Goal: Information Seeking & Learning: Learn about a topic

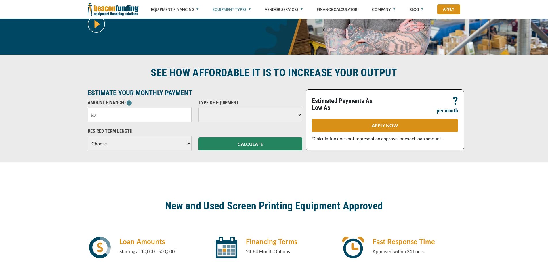
click at [157, 115] on input "text" at bounding box center [140, 115] width 104 height 14
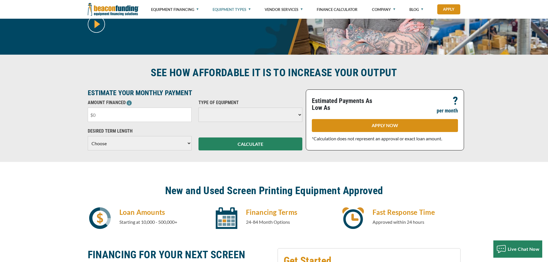
drag, startPoint x: 88, startPoint y: 115, endPoint x: 75, endPoint y: 115, distance: 13.5
click at [75, 115] on div "SEE HOW AFFORDABLE IT IS TO INCREASE YOUR OUTPUT ESTIMATE YOUR MONTHLY PAYMENT …" at bounding box center [274, 108] width 548 height 107
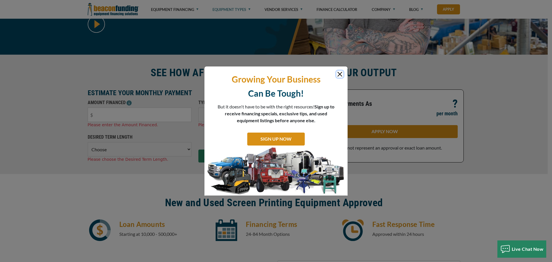
click at [341, 73] on button "Close" at bounding box center [339, 74] width 7 height 7
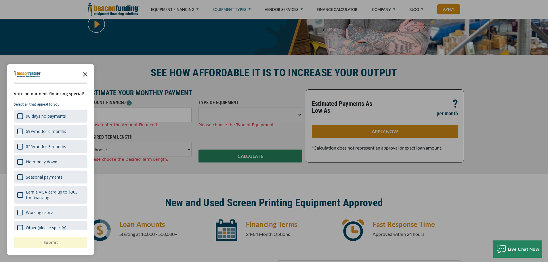
click at [85, 74] on icon "Close the survey" at bounding box center [85, 74] width 12 height 12
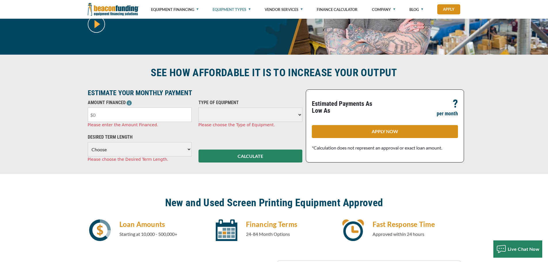
click at [104, 116] on input "text" at bounding box center [140, 115] width 104 height 14
type input "$200,000"
click at [221, 118] on select at bounding box center [250, 115] width 104 height 14
click at [241, 116] on select at bounding box center [250, 115] width 104 height 14
click at [259, 117] on select at bounding box center [250, 115] width 104 height 14
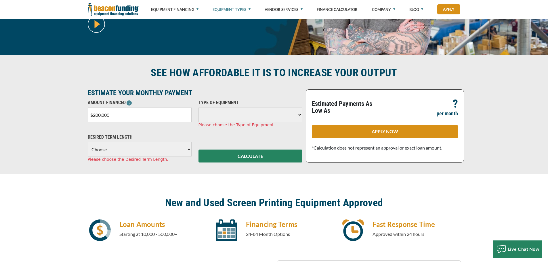
click at [260, 116] on select at bounding box center [250, 115] width 104 height 14
click at [259, 116] on select at bounding box center [250, 115] width 104 height 14
click at [299, 114] on select at bounding box center [250, 115] width 104 height 14
click at [278, 133] on div "AMOUNT FINANCED $200,000 Please enter the Amount Financed. TYPE OF EQUIPMENT Pl…" at bounding box center [194, 116] width 221 height 35
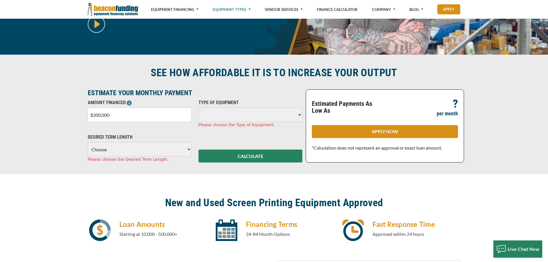
click at [160, 148] on select "Choose 36 Months 48 Months 60 Months 72 Months 84 Months" at bounding box center [140, 149] width 104 height 14
select select "84"
click at [88, 142] on select "Choose 36 Months 48 Months 60 Months 72 Months 84 Months" at bounding box center [140, 149] width 104 height 14
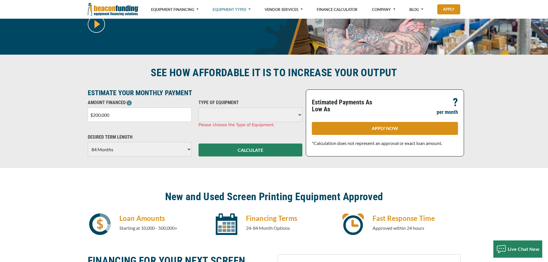
click at [136, 149] on select "Choose 36 Months 48 Months 60 Months 72 Months 84 Months" at bounding box center [140, 149] width 104 height 14
click at [237, 176] on div "Visualizer not found in the same Pane as this module. Please create or move Vis…" at bounding box center [274, 211] width 548 height 86
click at [242, 153] on button "CALCULATE" at bounding box center [250, 150] width 104 height 13
click at [243, 150] on button "CALCULATE" at bounding box center [250, 150] width 104 height 13
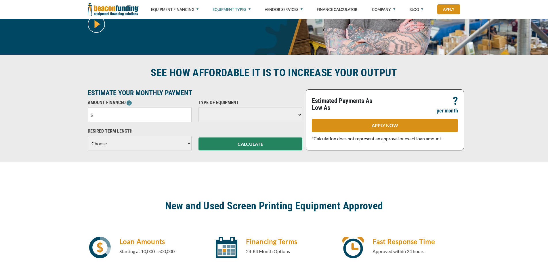
click at [230, 114] on select at bounding box center [250, 115] width 104 height 14
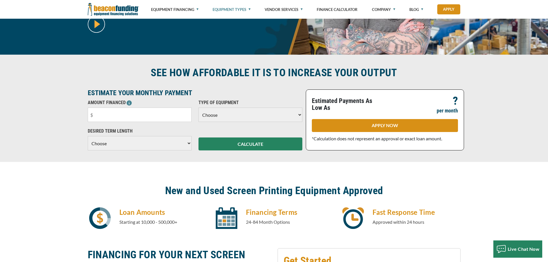
select select "2"
click at [198, 108] on select "Choose Backhoe Boom/Bucket Truck Chipper Commercial Mower Crane DTG/DTF Printin…" at bounding box center [250, 115] width 104 height 14
click at [116, 119] on input "text" at bounding box center [140, 115] width 104 height 14
type input "$200,000"
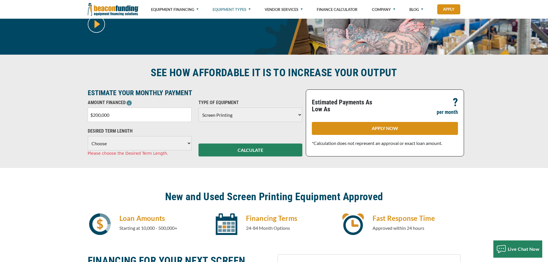
click at [147, 147] on select "Choose 36 Months 48 Months 60 Months 72 Months 84 Months" at bounding box center [140, 143] width 104 height 14
select select "84"
click at [88, 136] on select "Choose 36 Months 48 Months 60 Months 72 Months 84 Months" at bounding box center [140, 143] width 104 height 14
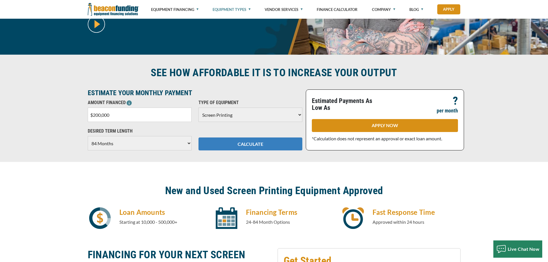
click at [251, 142] on button "CALCULATE" at bounding box center [250, 143] width 104 height 13
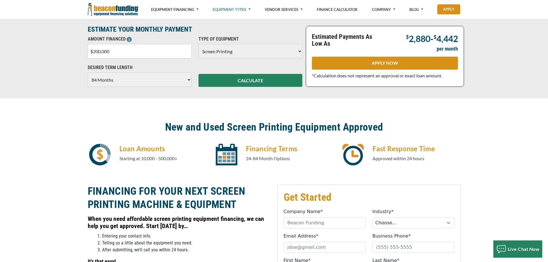
scroll to position [173, 0]
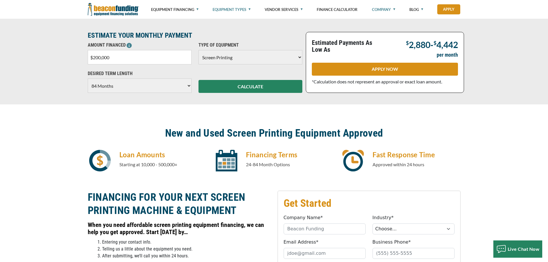
drag, startPoint x: 385, startPoint y: 12, endPoint x: 389, endPoint y: 11, distance: 4.3
click at [385, 12] on link "Company" at bounding box center [383, 9] width 23 height 19
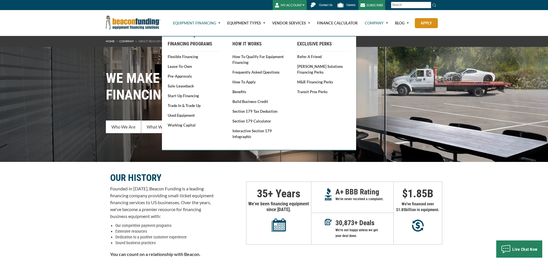
click at [203, 22] on link "Equipment Financing" at bounding box center [193, 23] width 54 height 26
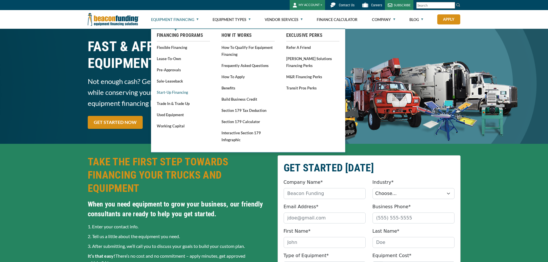
click at [165, 95] on link "Start-Up Financing" at bounding box center [183, 92] width 53 height 7
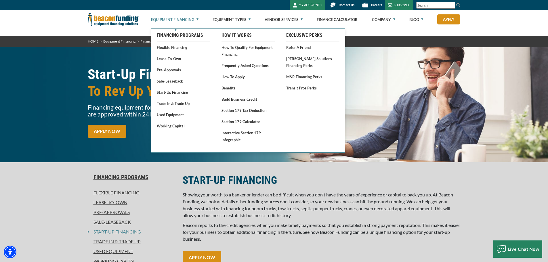
click at [169, 116] on link "Used Equipment" at bounding box center [183, 114] width 53 height 7
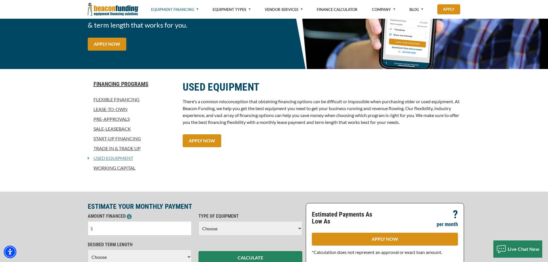
click at [112, 138] on link "Start-Up Financing" at bounding box center [132, 138] width 88 height 7
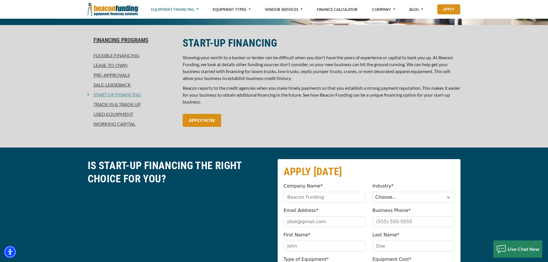
scroll to position [58, 0]
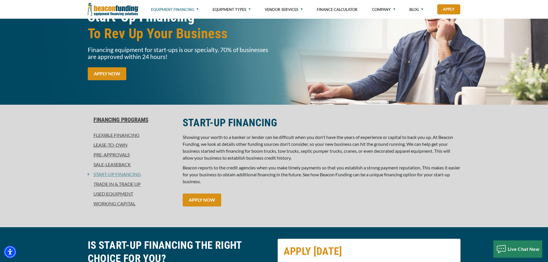
click at [134, 135] on link "Flexible Financing" at bounding box center [132, 135] width 88 height 7
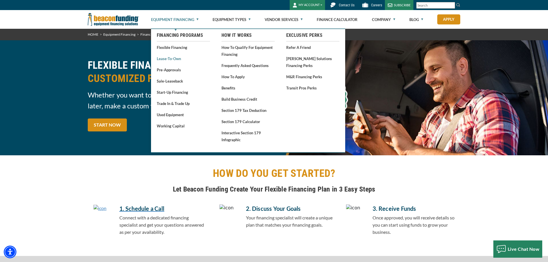
click at [168, 58] on link "Lease-To-Own" at bounding box center [183, 58] width 53 height 7
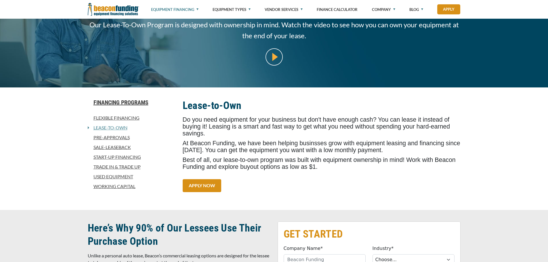
scroll to position [86, 0]
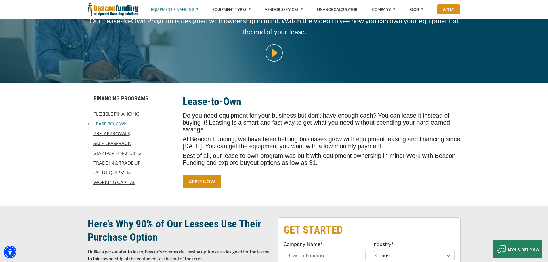
click at [122, 173] on link "Used Equipment" at bounding box center [132, 172] width 88 height 7
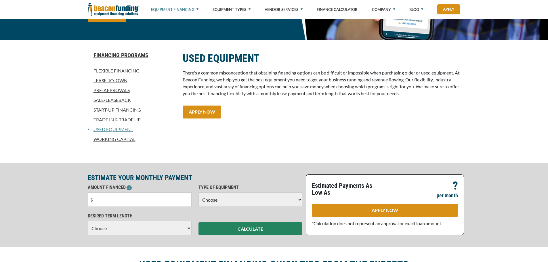
click at [117, 140] on link "Working Capital" at bounding box center [132, 139] width 88 height 7
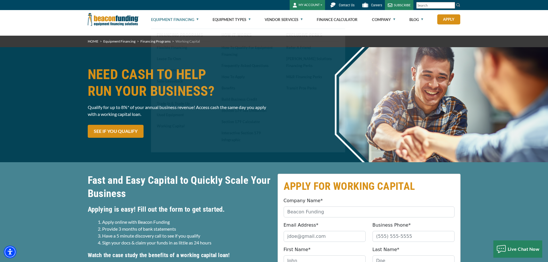
click at [537, 24] on div "Equipment Financing Financing Programs Empty heading Flexible Financing Lease-T…" at bounding box center [274, 19] width 548 height 19
